Goal: Go to known website: Access a specific website the user already knows

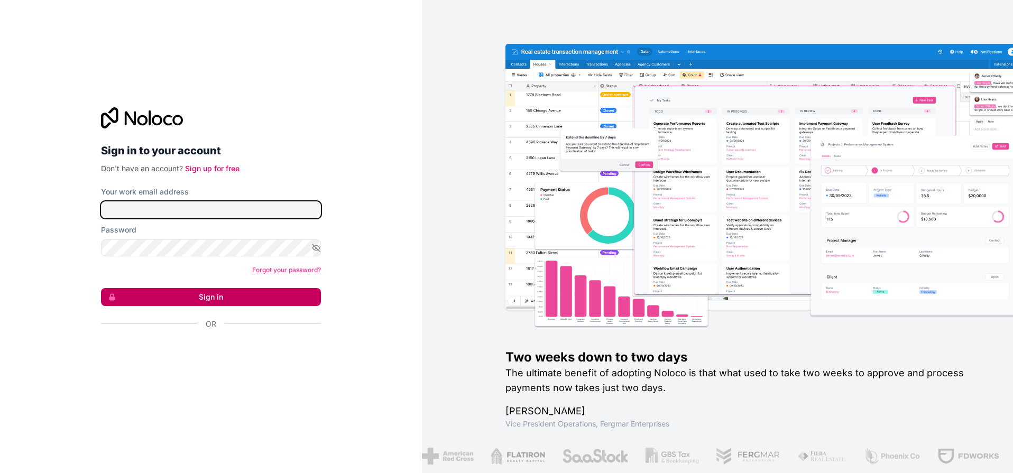
type input "[PERSON_NAME][EMAIL_ADDRESS][PERSON_NAME][DOMAIN_NAME]"
click at [169, 289] on button "Sign in" at bounding box center [211, 297] width 220 height 18
click at [241, 302] on button "Sign in" at bounding box center [211, 297] width 220 height 18
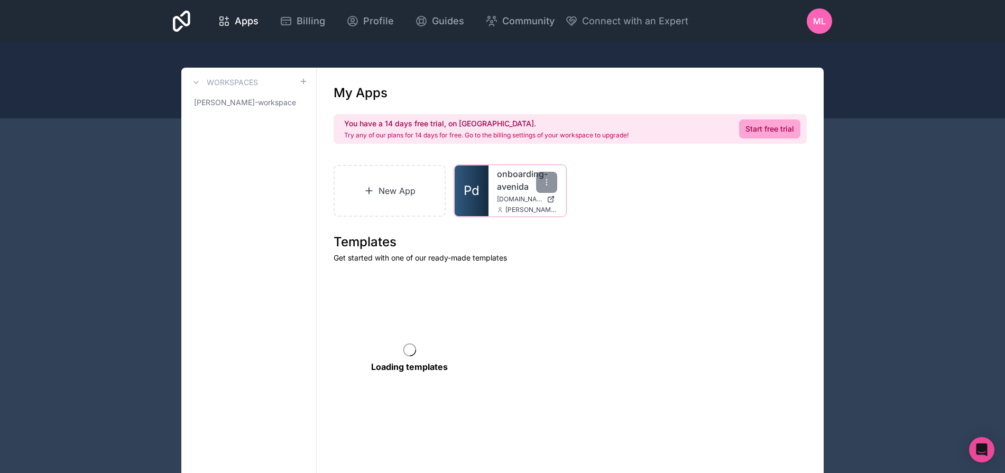
click at [516, 195] on div "onboarding-avenida [DOMAIN_NAME] [PERSON_NAME][EMAIL_ADDRESS][DOMAIN_NAME]" at bounding box center [527, 191] width 77 height 51
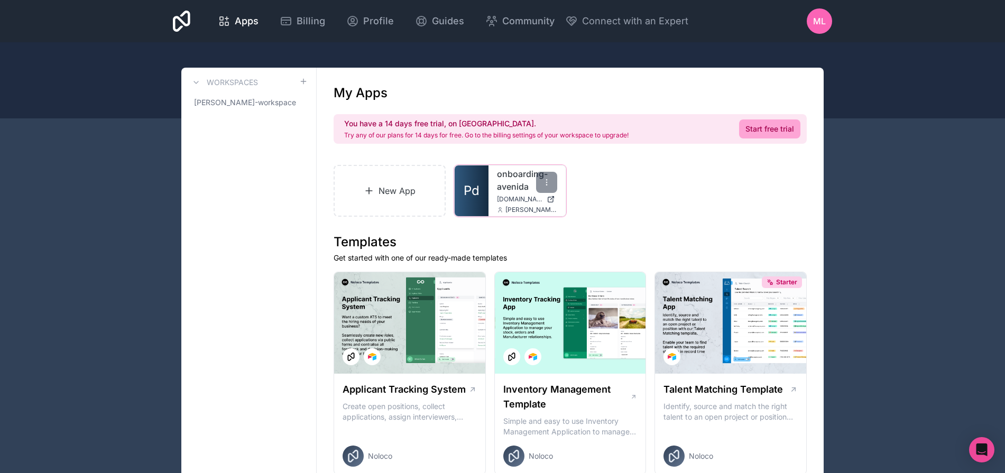
click at [495, 196] on div "onboarding-avenida [DOMAIN_NAME] [PERSON_NAME][EMAIL_ADDRESS][DOMAIN_NAME]" at bounding box center [527, 191] width 77 height 51
click at [503, 182] on link "onboarding-avenida" at bounding box center [527, 180] width 60 height 25
